Goal: Task Accomplishment & Management: Complete application form

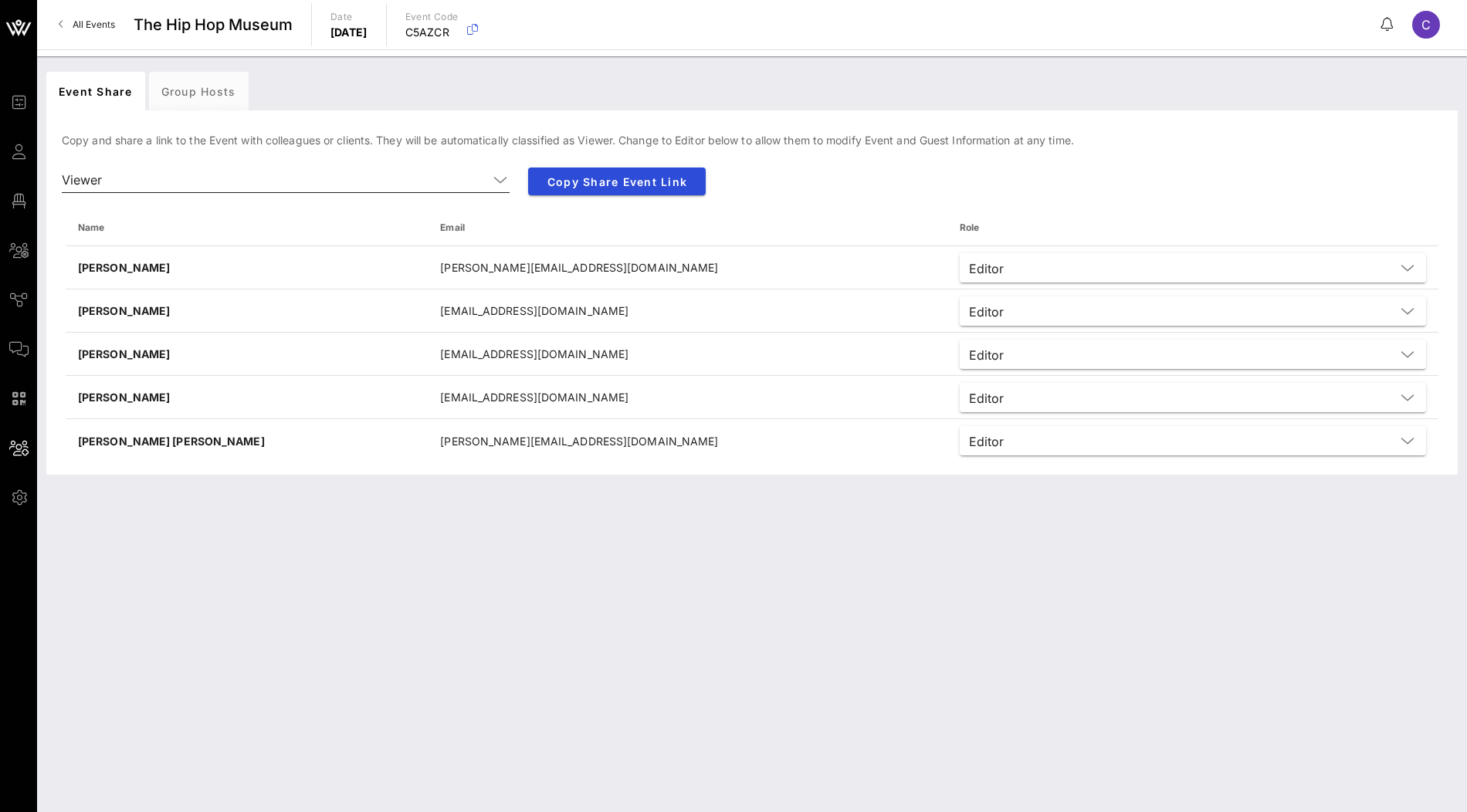
click at [499, 181] on icon at bounding box center [501, 180] width 14 height 19
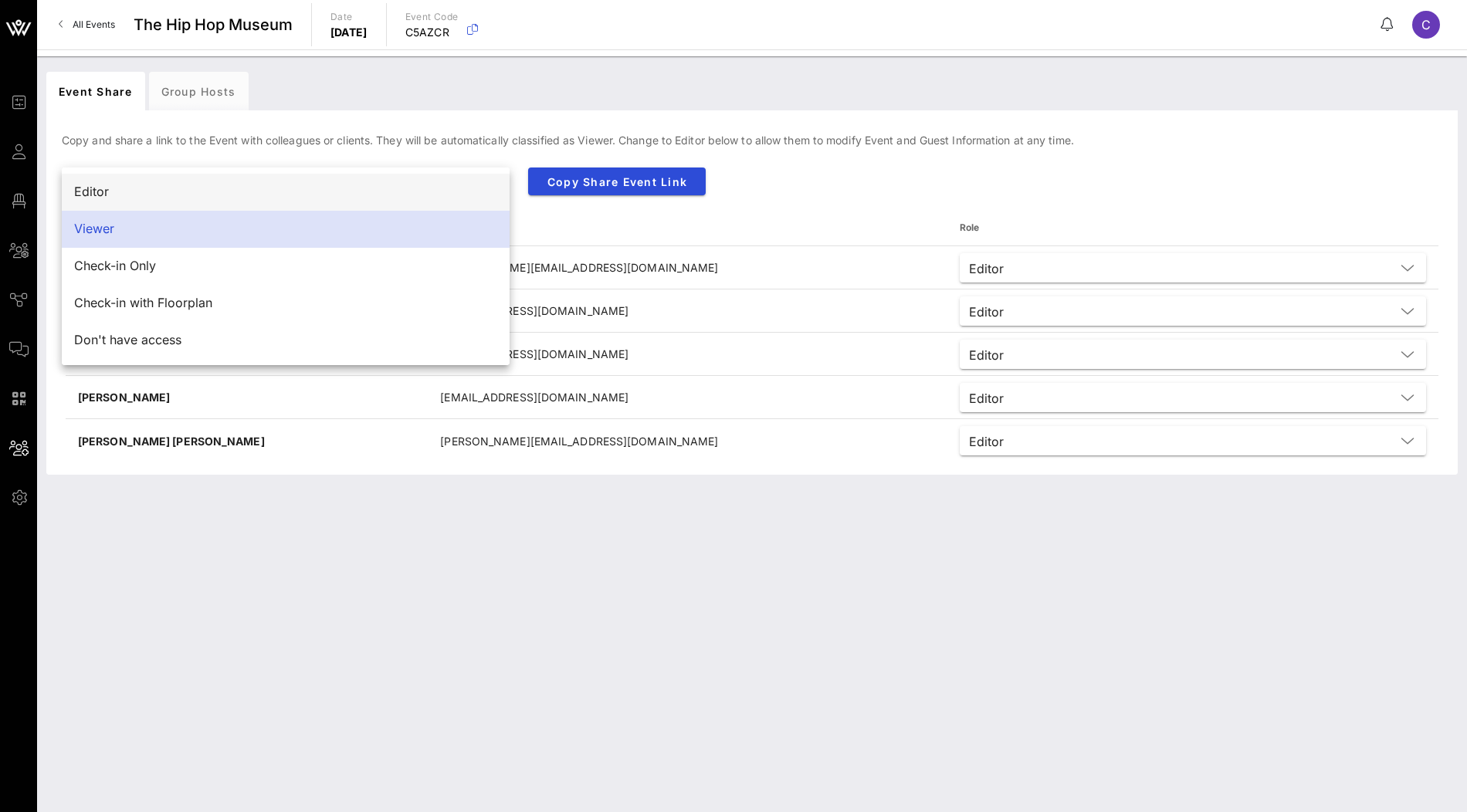
click at [474, 191] on div "Editor" at bounding box center [286, 191] width 423 height 15
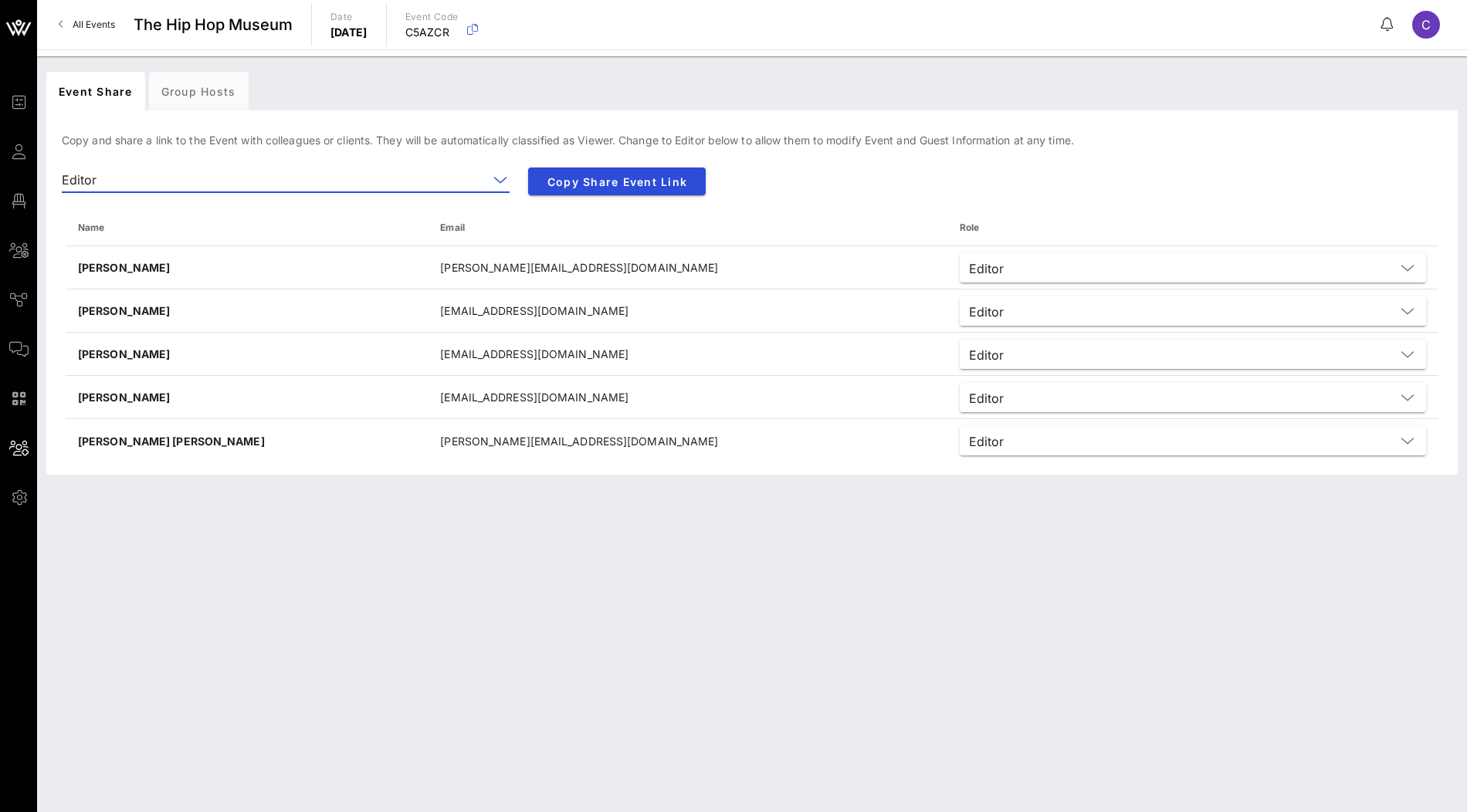
click at [489, 185] on div at bounding box center [499, 180] width 22 height 19
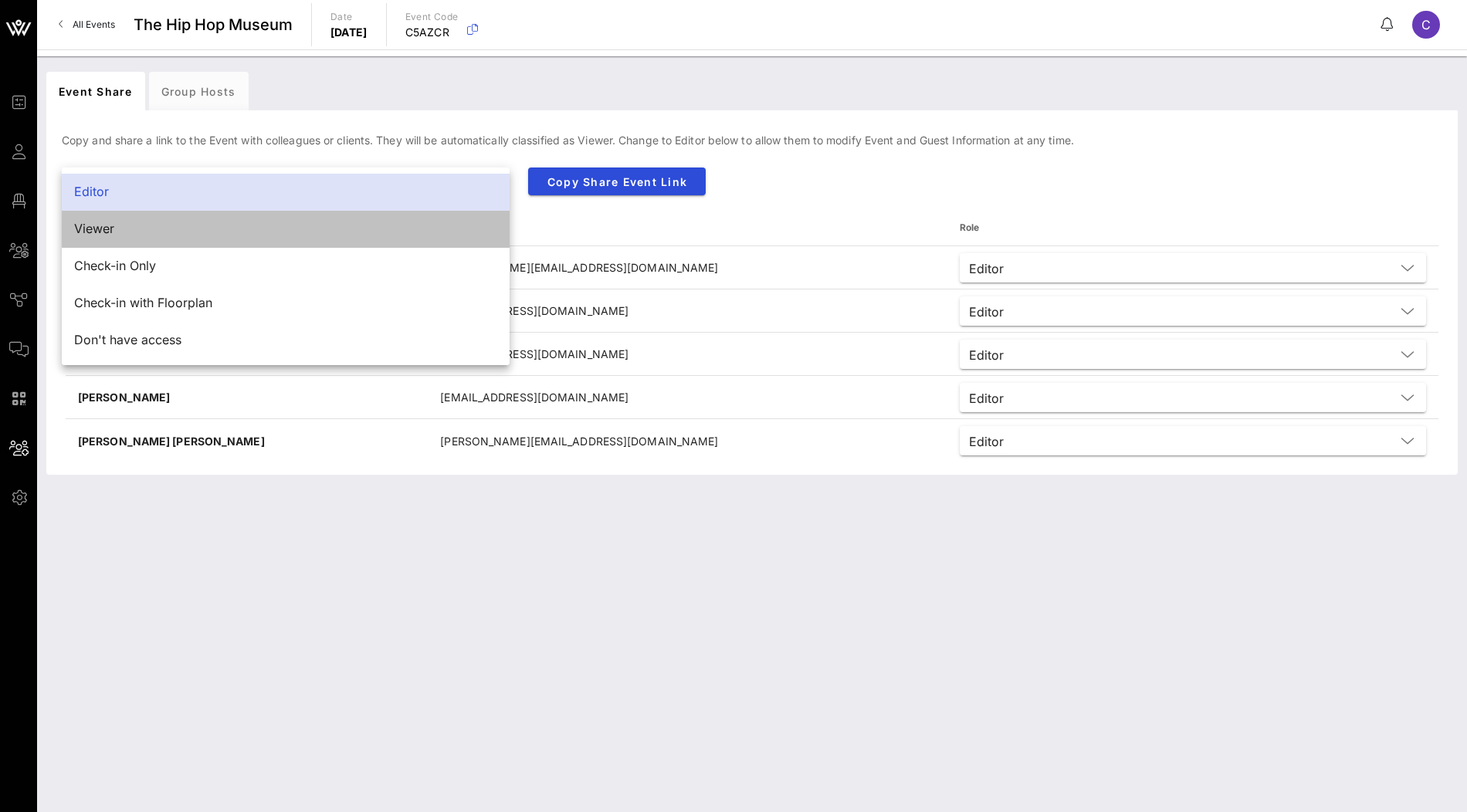
click at [383, 243] on div "Viewer" at bounding box center [286, 229] width 423 height 33
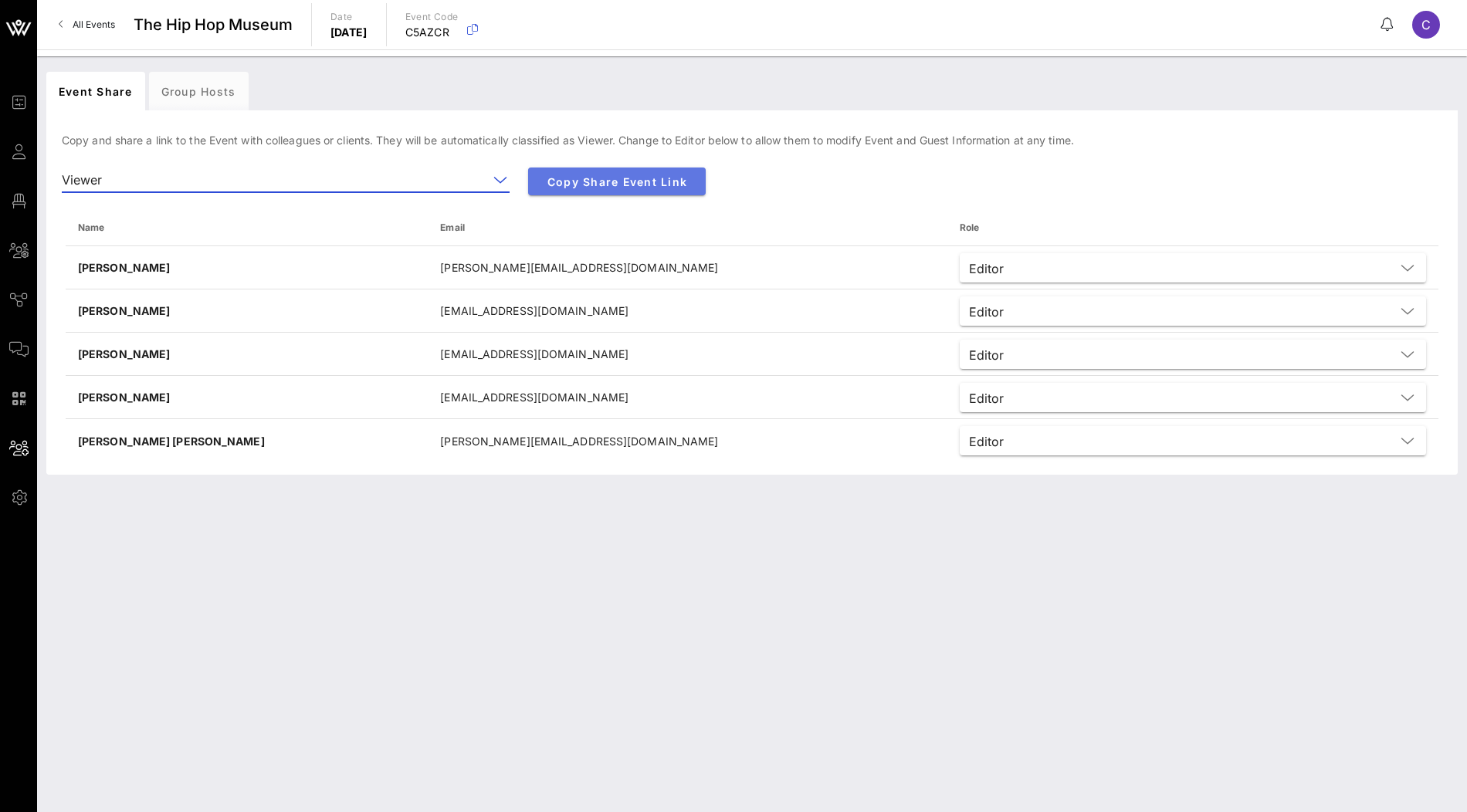
click at [630, 184] on span "Copy Share Event Link" at bounding box center [617, 181] width 153 height 13
click at [363, 172] on input "text" at bounding box center [298, 180] width 380 height 25
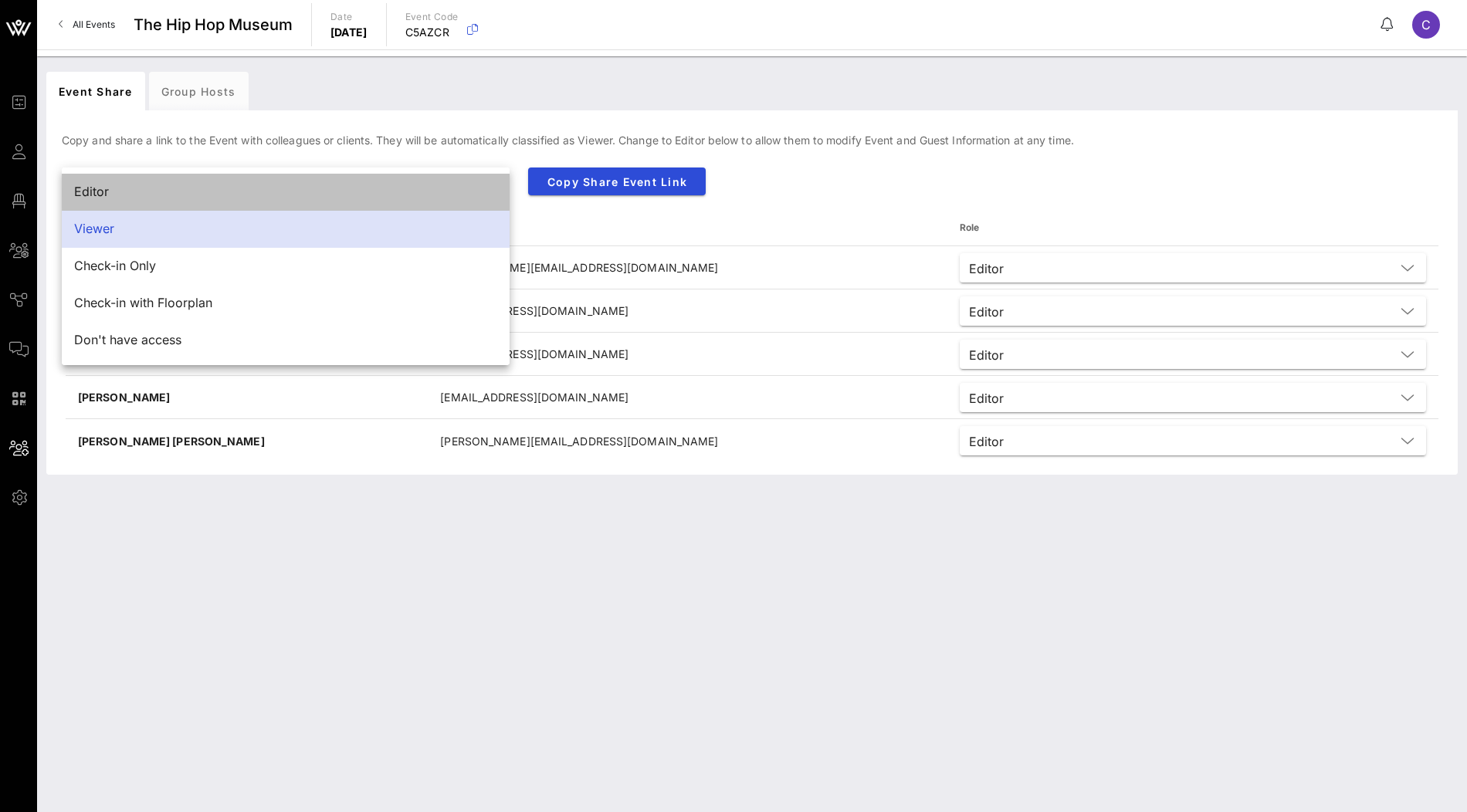
click at [365, 191] on div "Editor" at bounding box center [286, 191] width 423 height 15
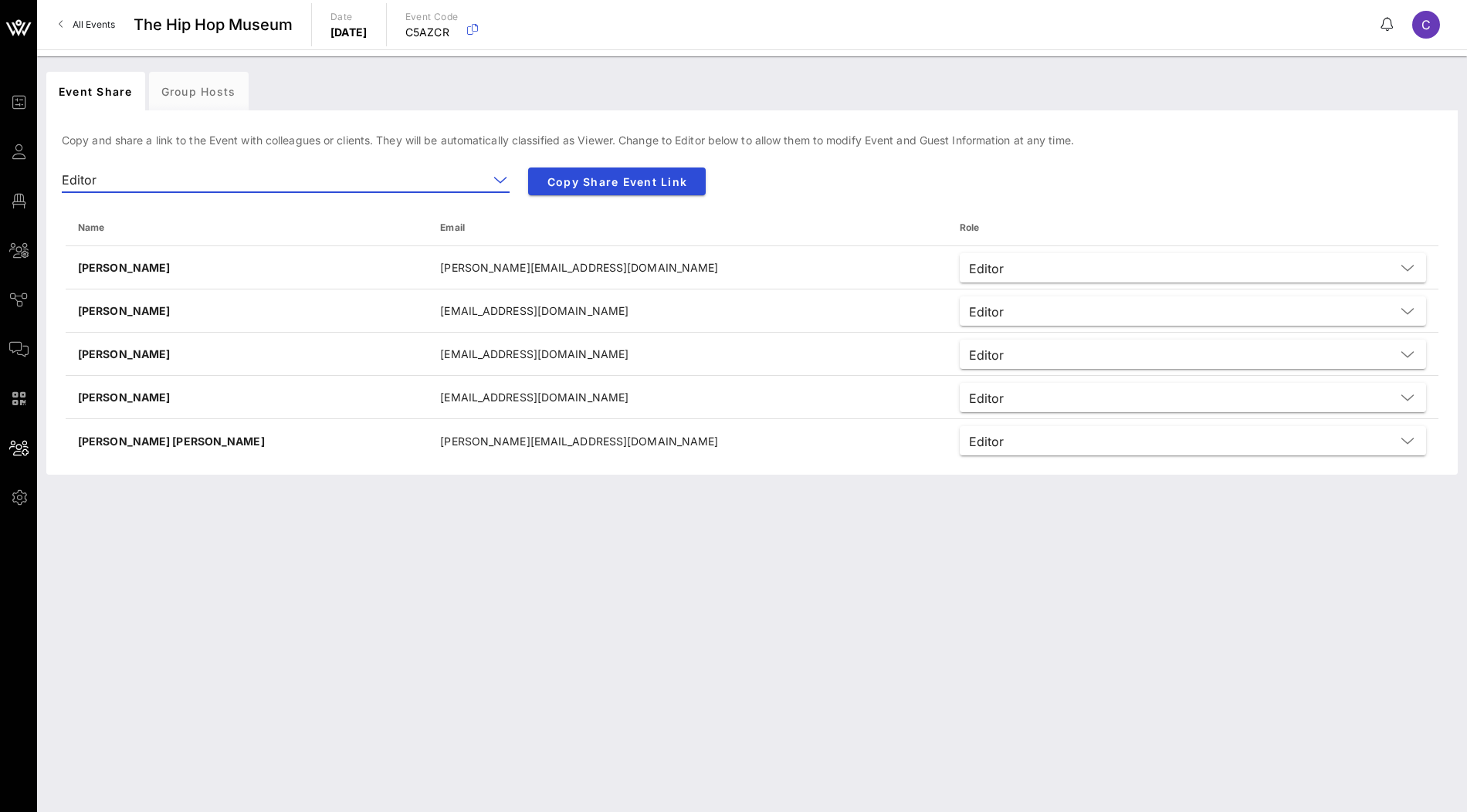
click at [499, 182] on icon at bounding box center [501, 180] width 14 height 19
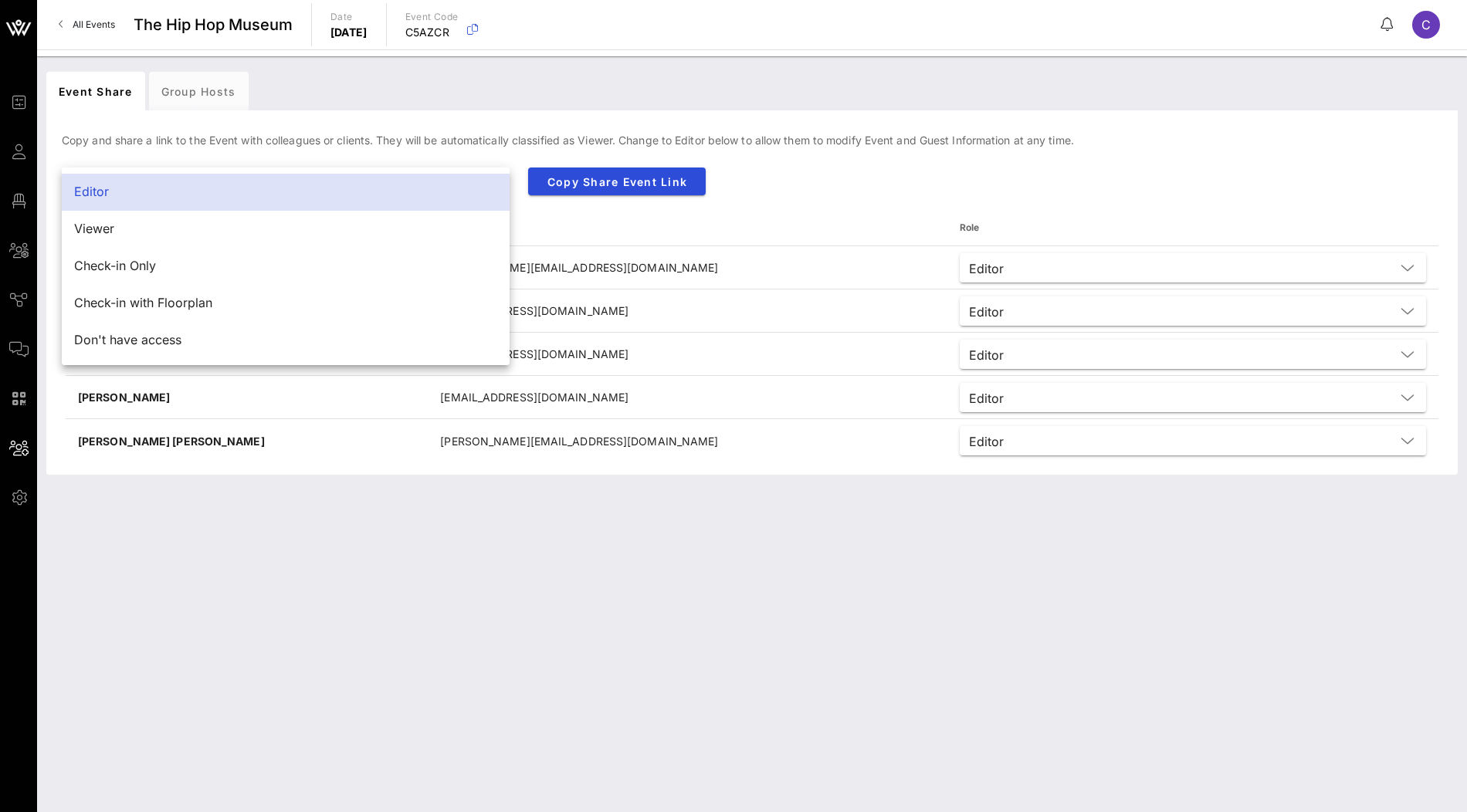
click at [487, 188] on div "Editor" at bounding box center [286, 191] width 423 height 15
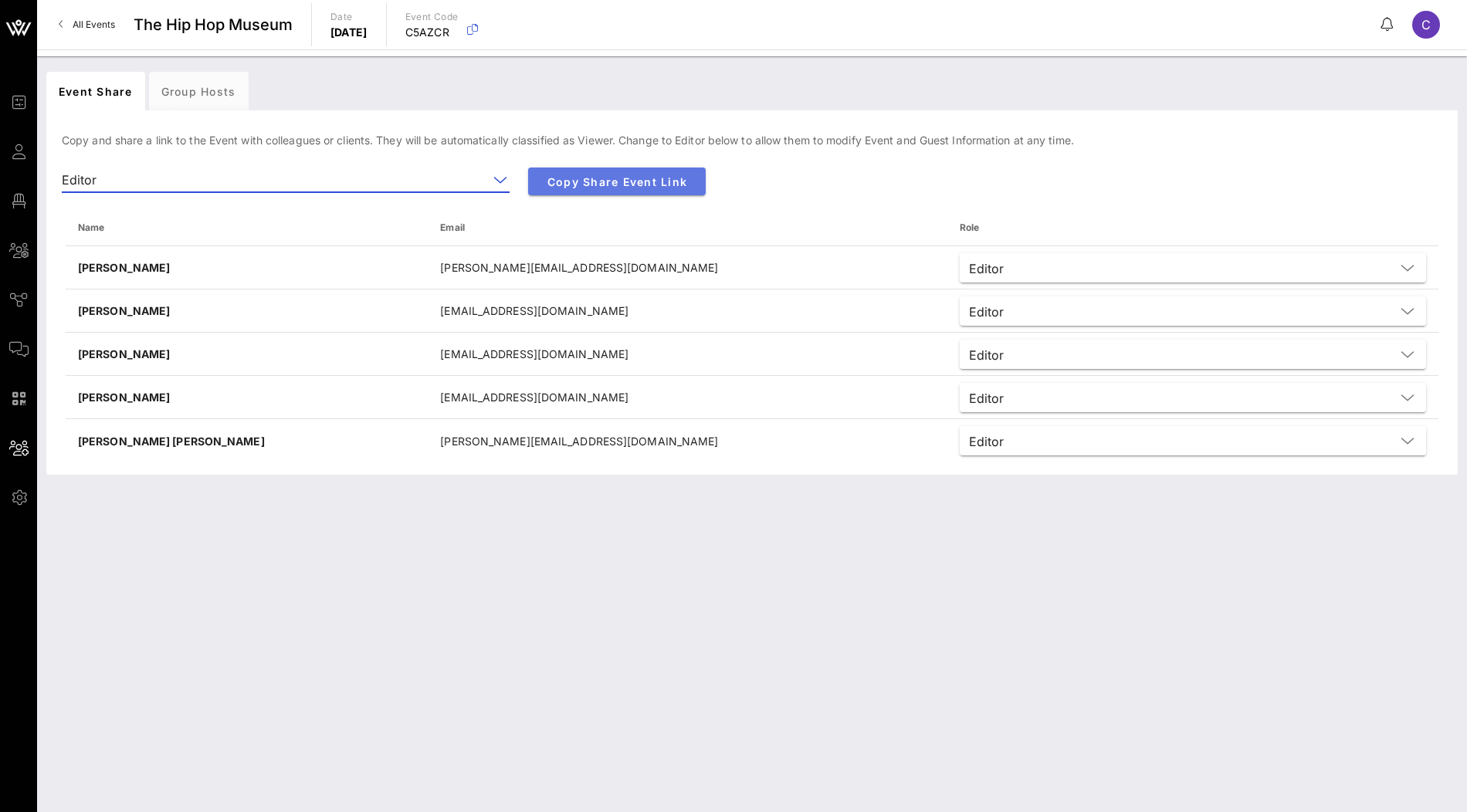
click at [591, 187] on span "Copy Share Event Link" at bounding box center [617, 181] width 153 height 13
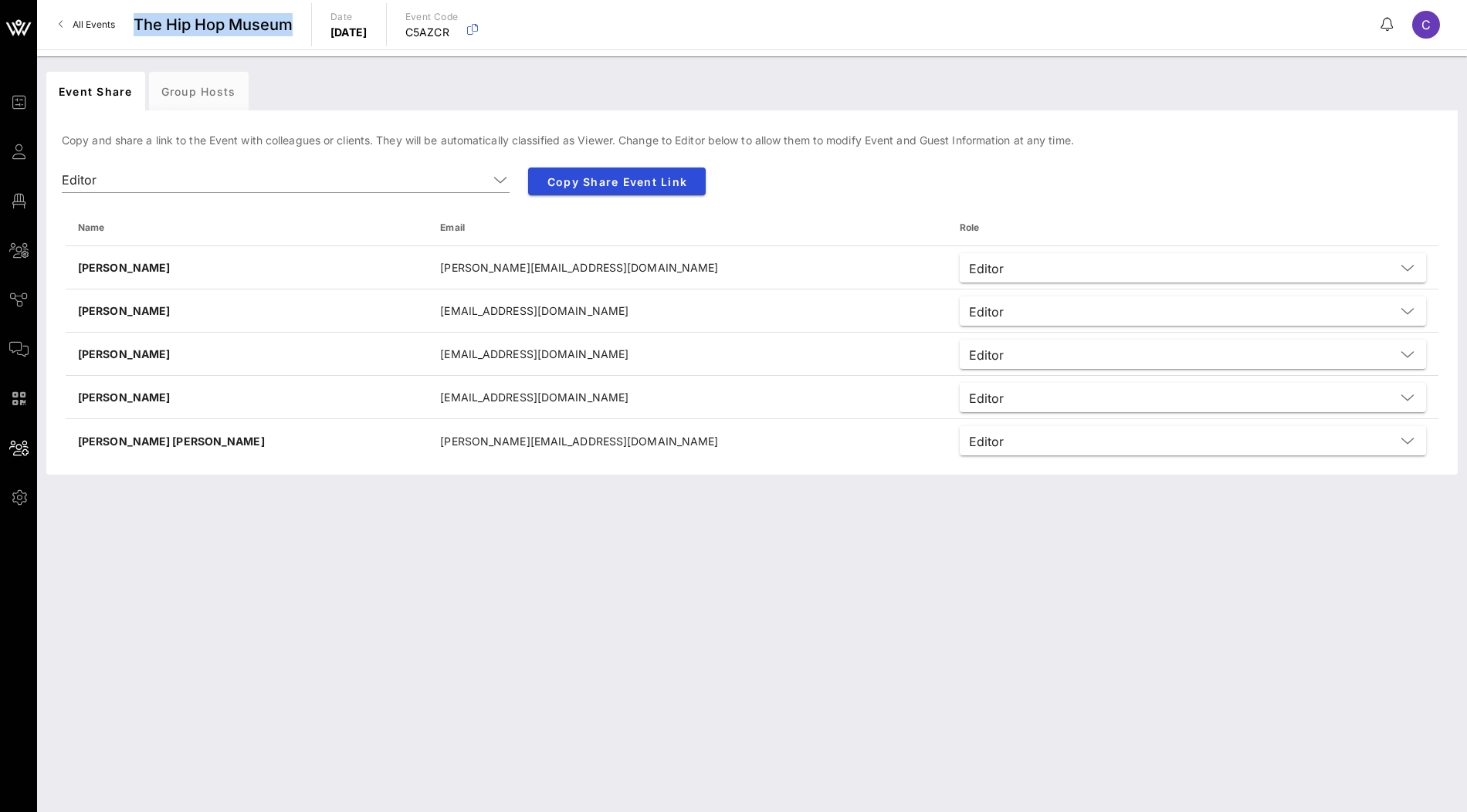
drag, startPoint x: 297, startPoint y: 26, endPoint x: 136, endPoint y: 26, distance: 161.0
click at [136, 26] on div "All Events The Hip Hop Museum Date [DATE] Event Code C5AZCR C" at bounding box center [752, 25] width 1431 height 50
copy span "The Hip Hop Museum"
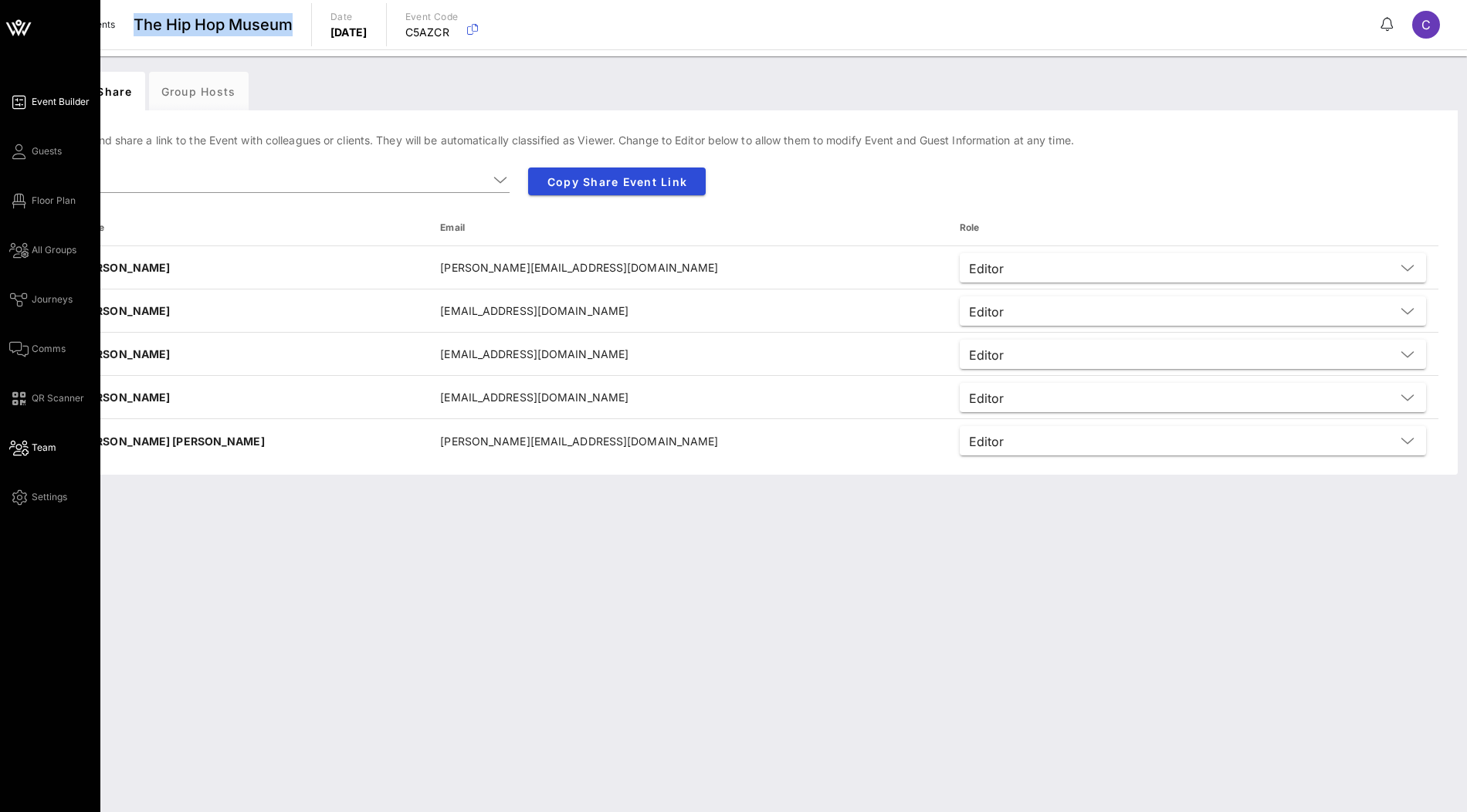
click at [61, 93] on link "Event Builder" at bounding box center [50, 102] width 81 height 19
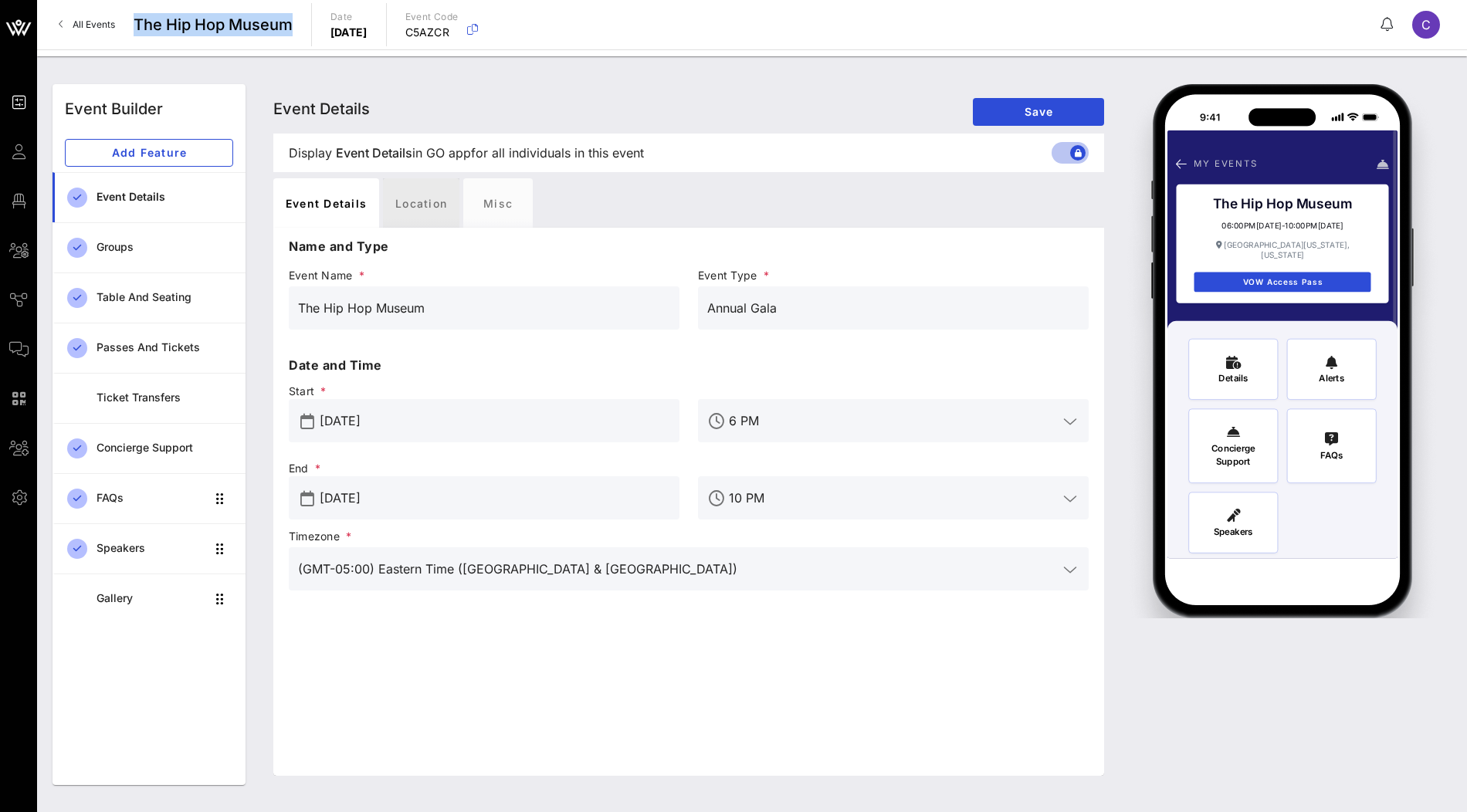
click at [401, 207] on div "Location" at bounding box center [421, 203] width 77 height 50
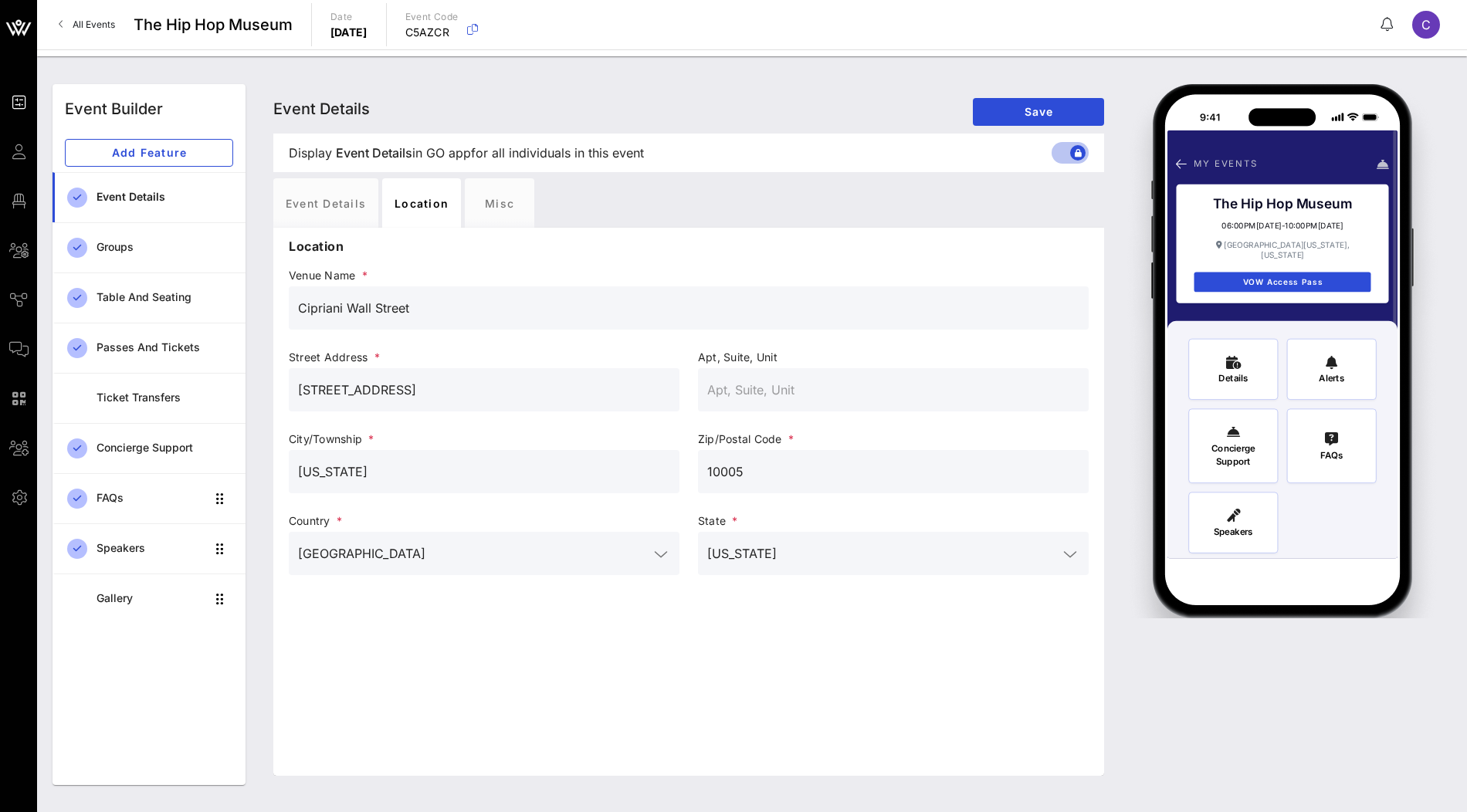
click at [439, 308] on input "Cipriani Wall Street" at bounding box center [689, 308] width 781 height 25
click at [401, 391] on input "[STREET_ADDRESS]" at bounding box center [484, 390] width 372 height 25
click at [471, 463] on input "[US_STATE]" at bounding box center [484, 472] width 372 height 25
click at [728, 466] on input "10005" at bounding box center [894, 472] width 372 height 25
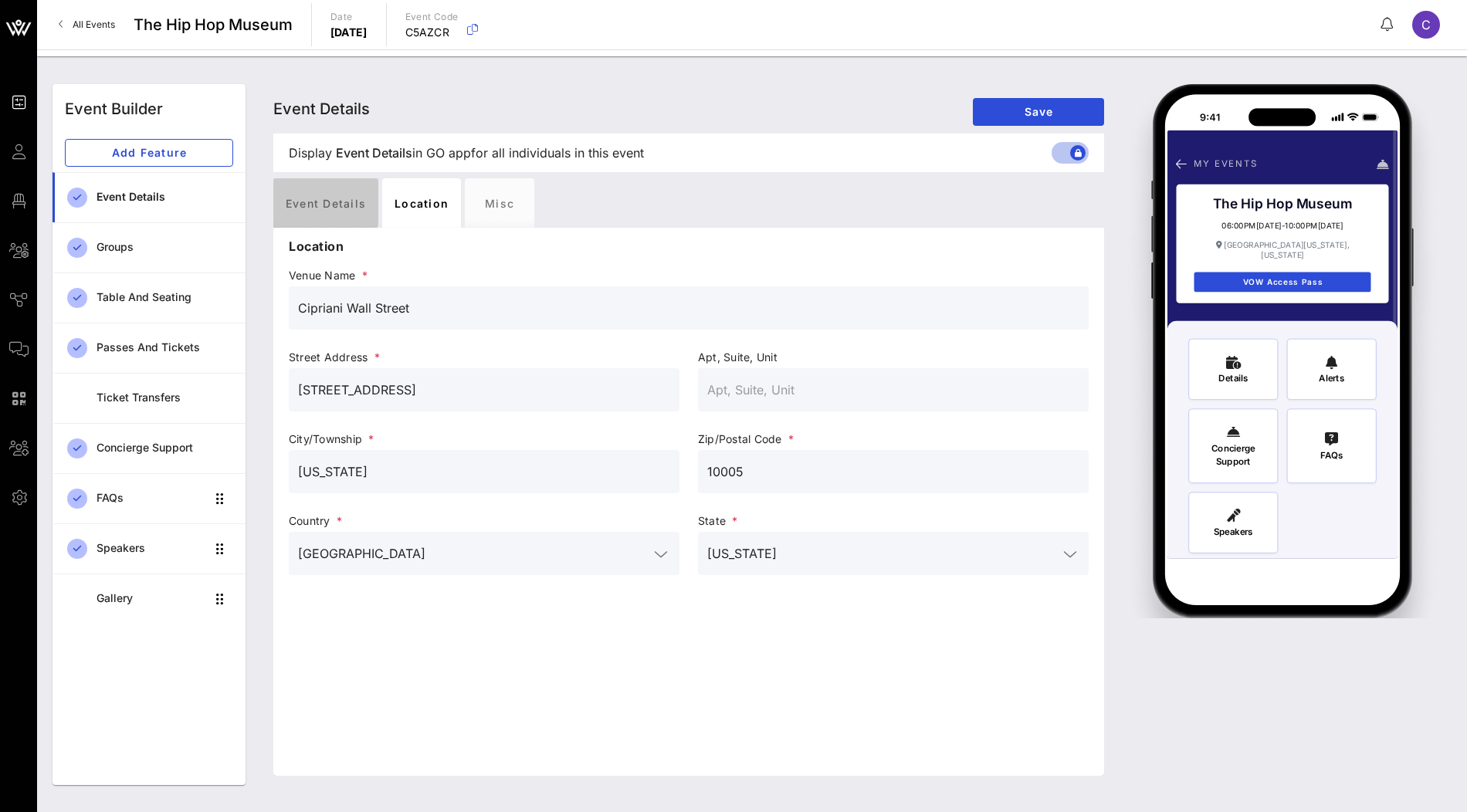
click at [346, 212] on div "Event Details" at bounding box center [326, 203] width 105 height 50
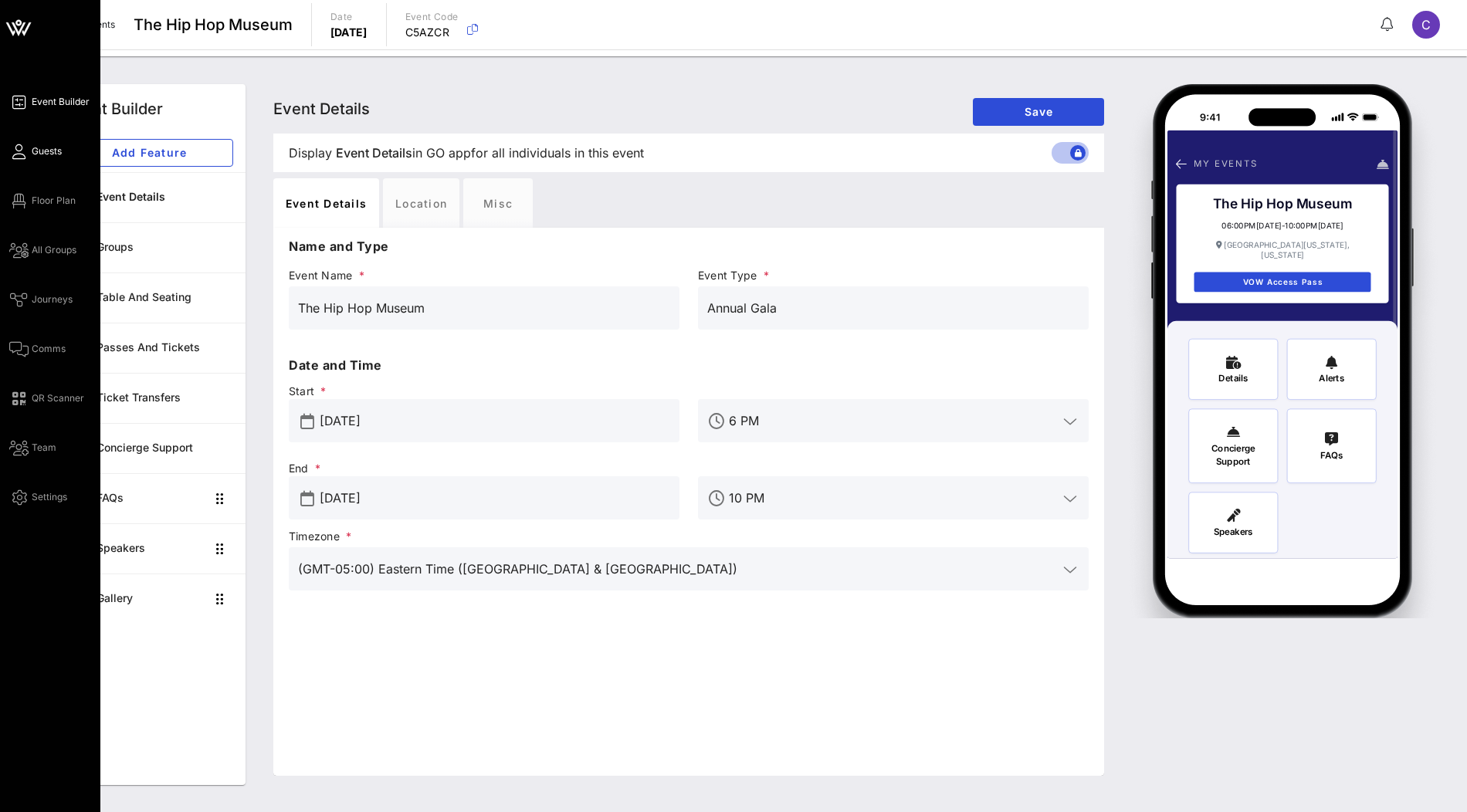
click at [42, 155] on span "Guests" at bounding box center [46, 151] width 30 height 14
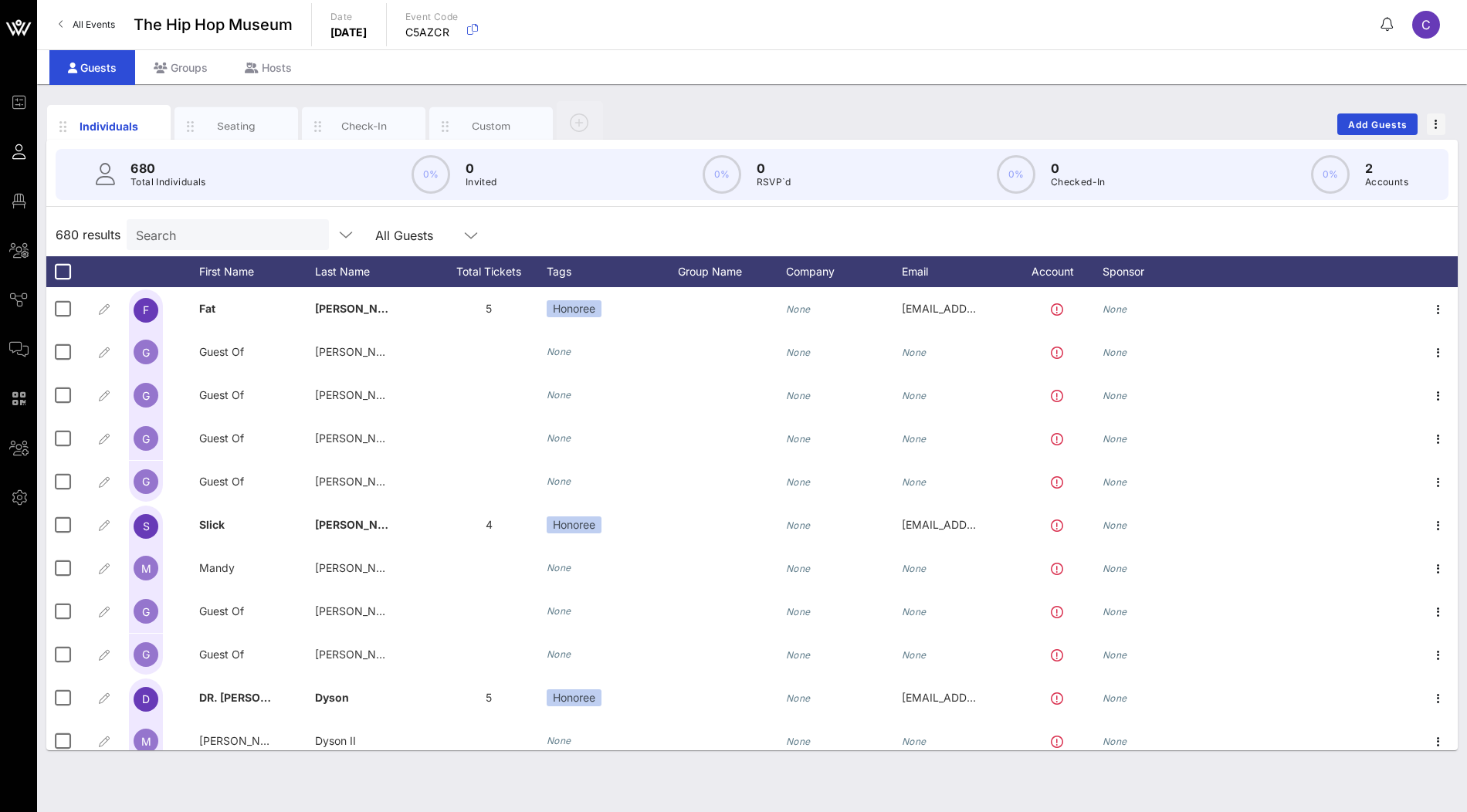
click at [225, 238] on input "Search" at bounding box center [226, 235] width 181 height 20
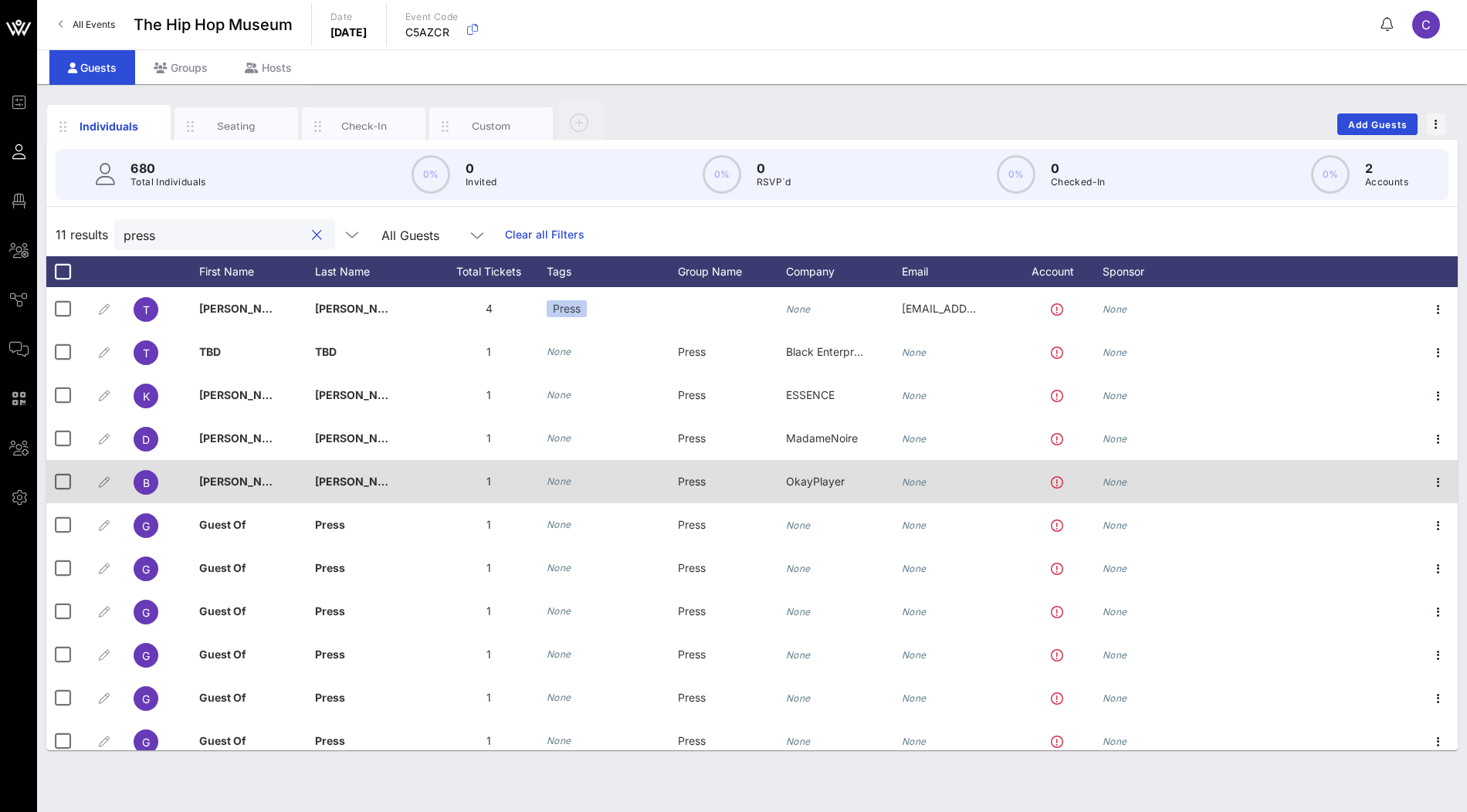
scroll to position [12, 0]
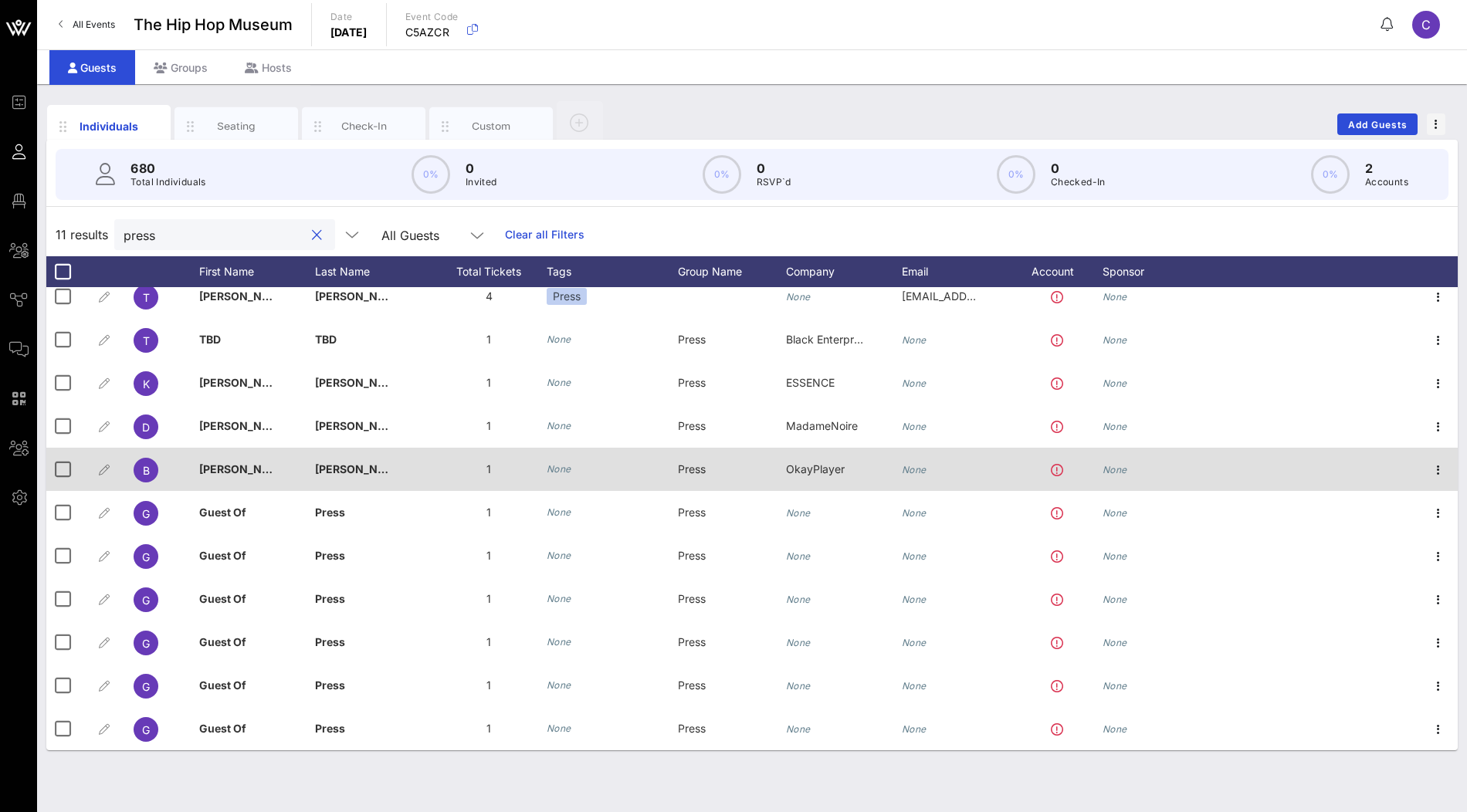
type input "press"
